Goal: Answer question/provide support: Share knowledge or assist other users

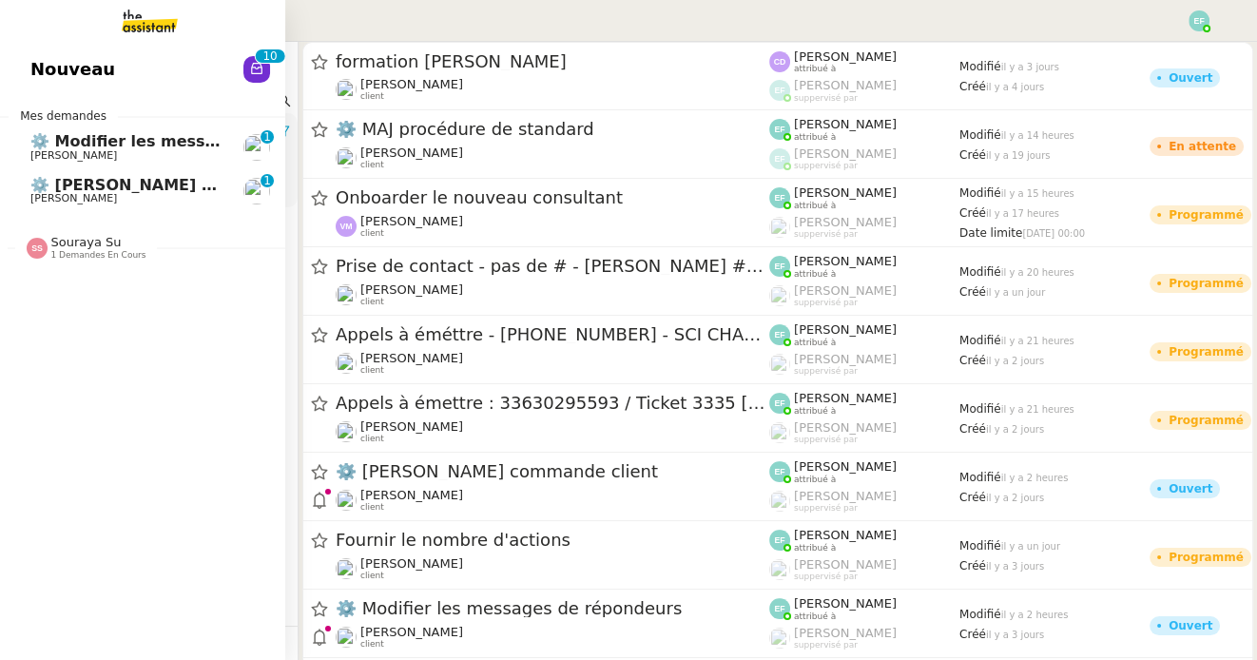
click at [85, 143] on span "⚙️ Modifier les messages de répondeurs" at bounding box center [202, 141] width 345 height 18
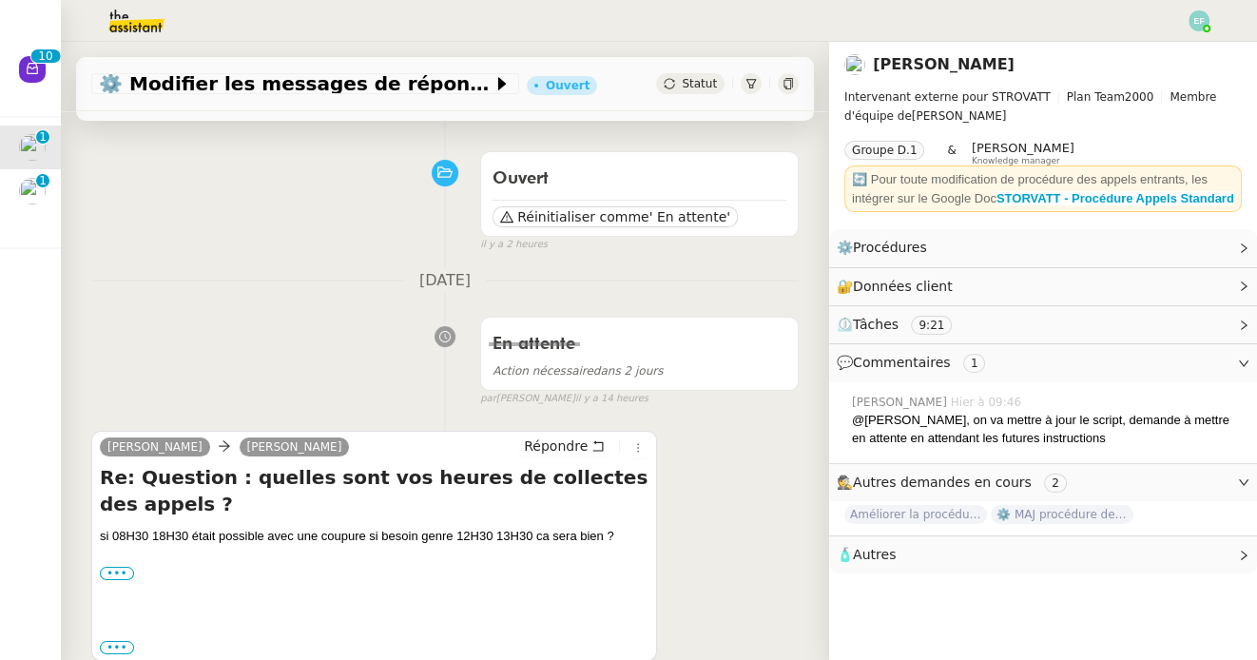
scroll to position [294, 0]
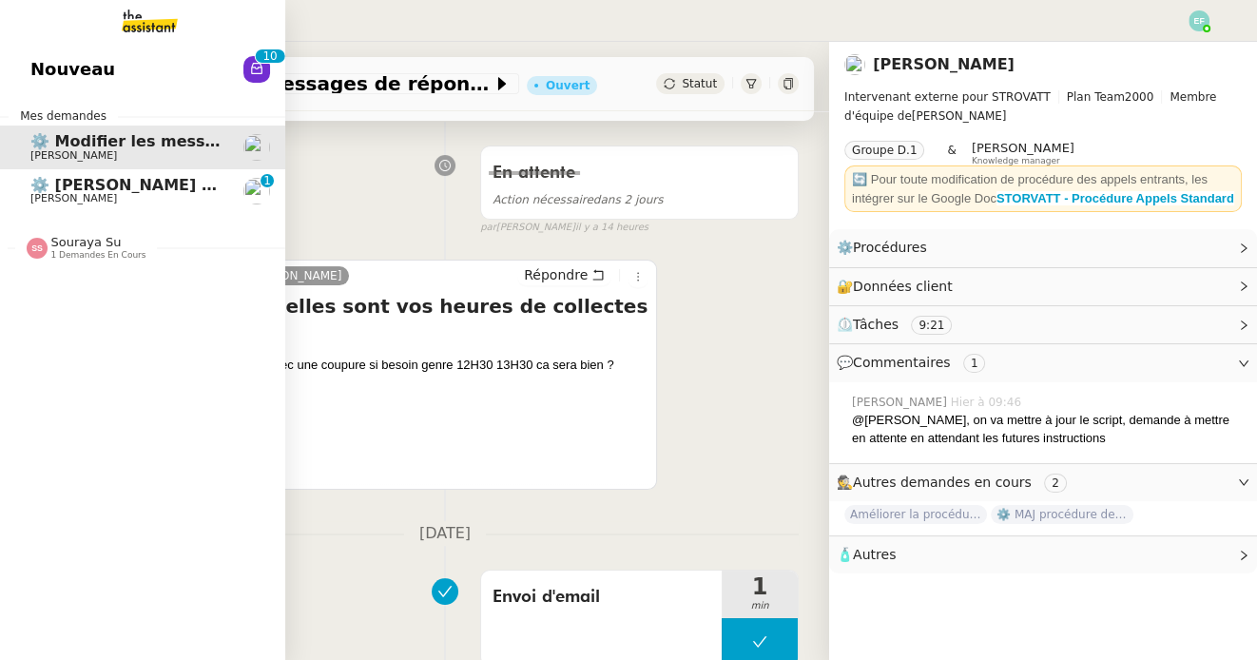
click at [34, 194] on span "[PERSON_NAME]" at bounding box center [73, 198] width 87 height 12
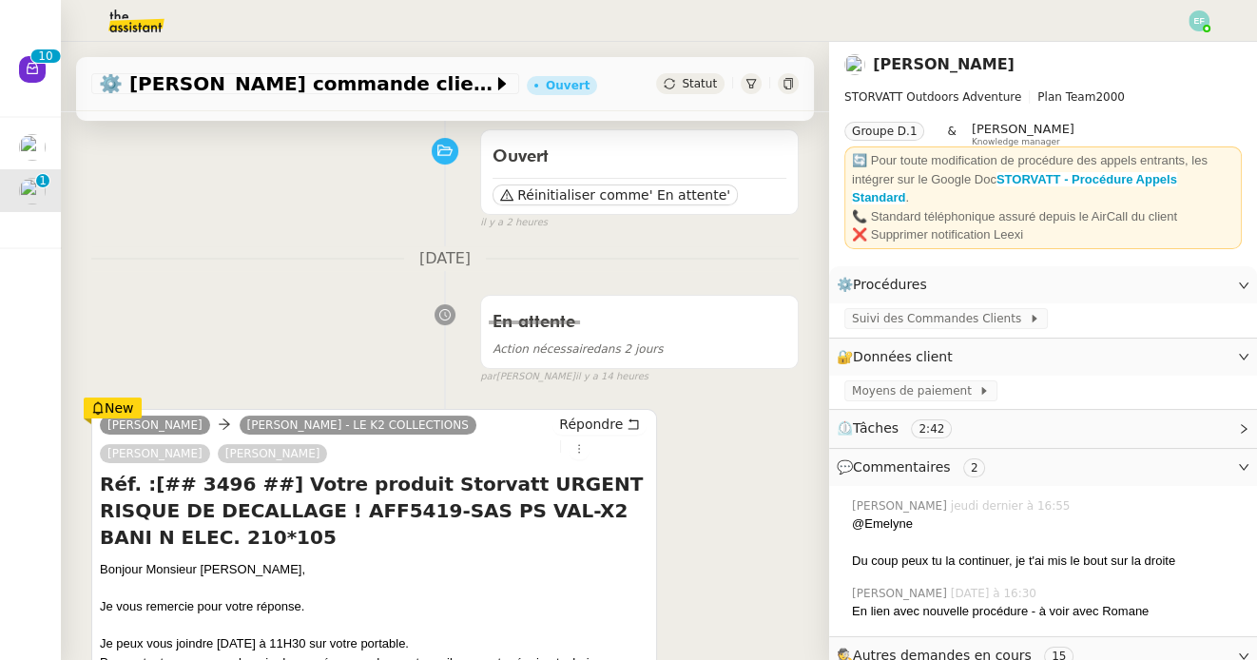
scroll to position [356, 0]
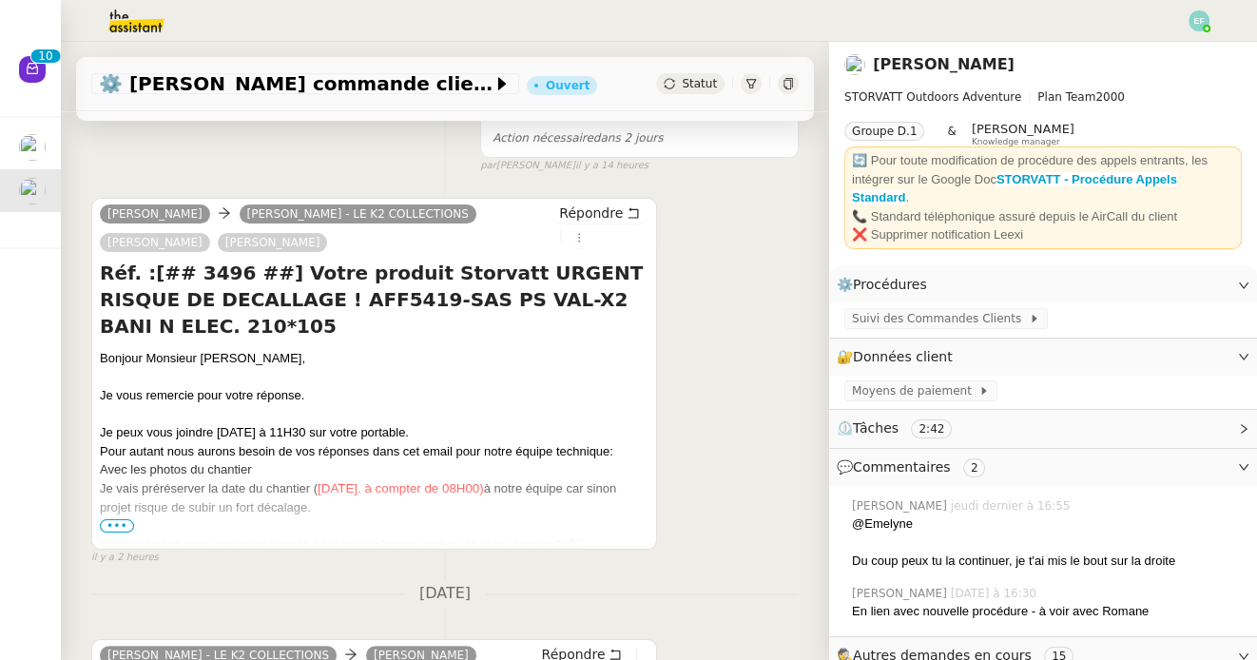
click at [113, 524] on span "•••" at bounding box center [117, 525] width 34 height 13
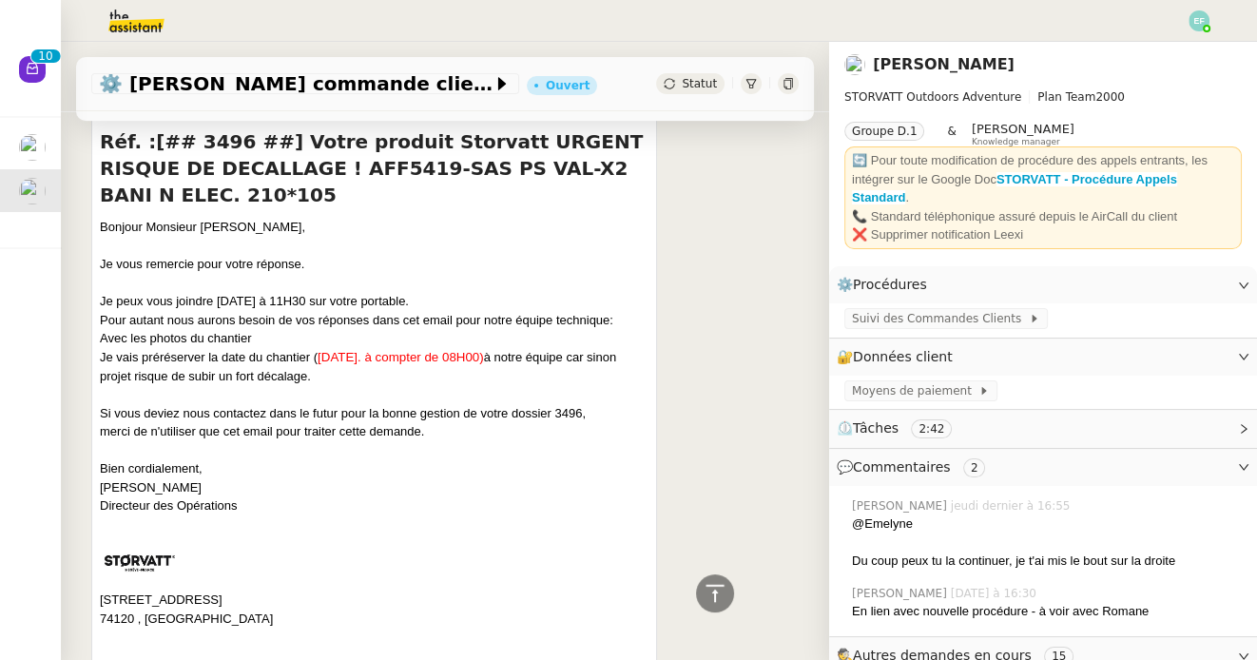
scroll to position [489, 0]
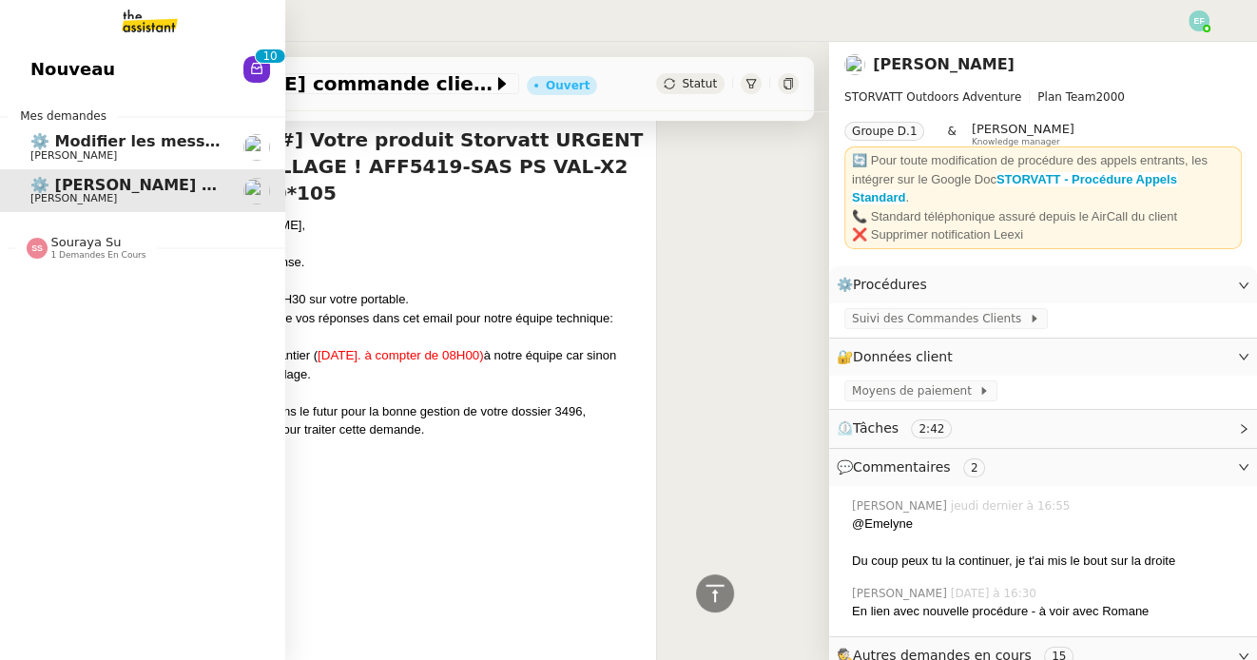
click at [29, 157] on link "⚙️ Modifier les messages de répondeurs [PERSON_NAME]" at bounding box center [142, 148] width 285 height 44
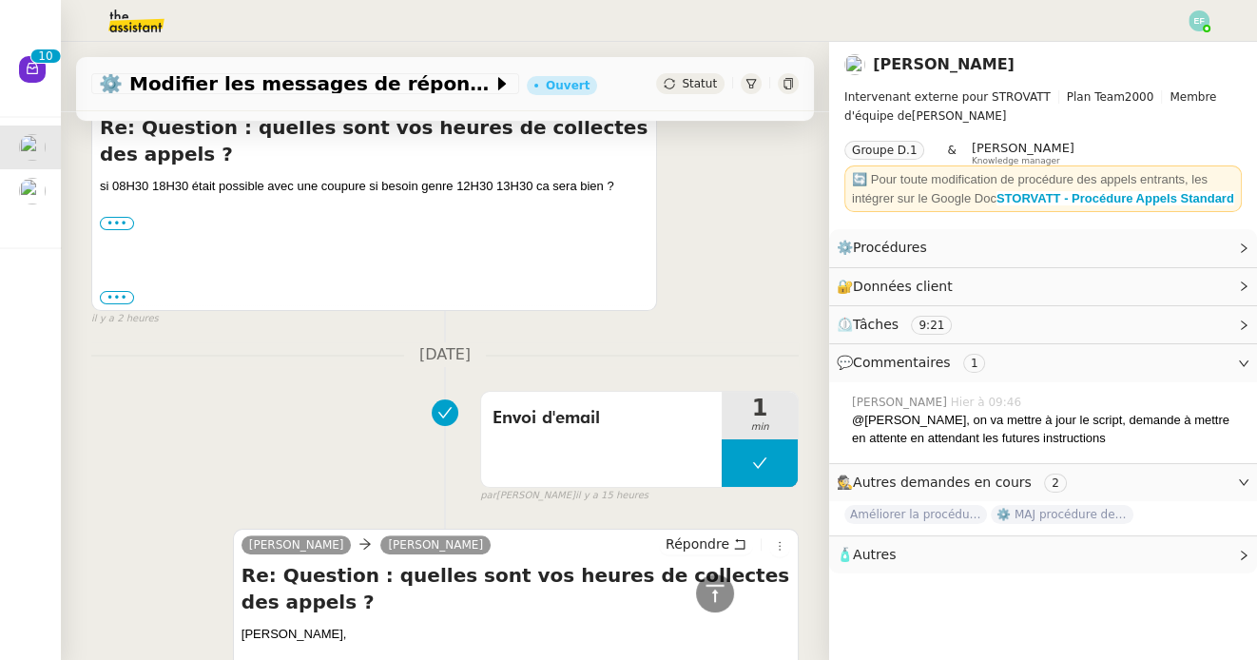
scroll to position [471, 0]
